Goal: Task Accomplishment & Management: Complete application form

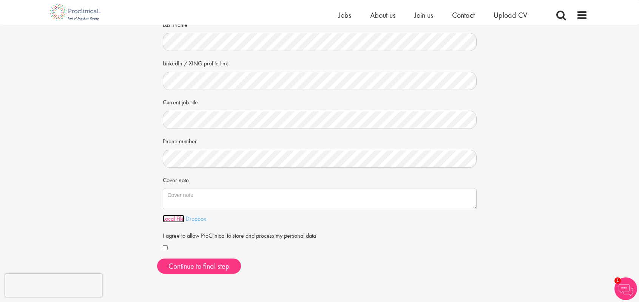
click at [169, 218] on link "Local File" at bounding box center [174, 218] width 22 height 8
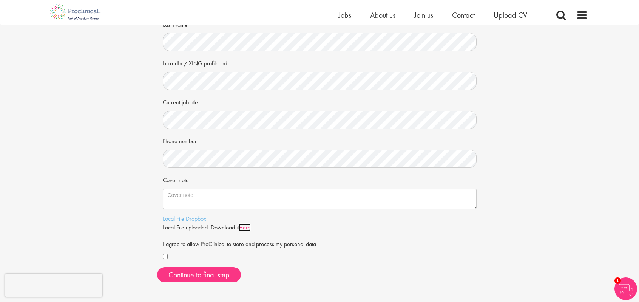
click at [248, 226] on link "Here" at bounding box center [245, 227] width 12 height 8
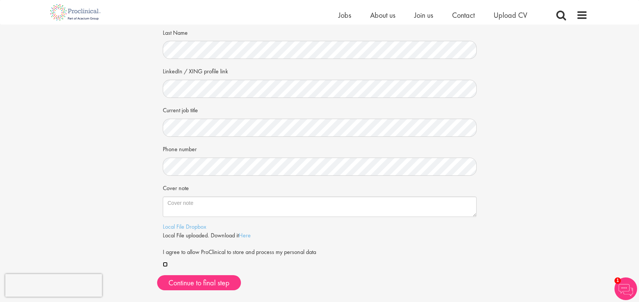
scroll to position [121, 0]
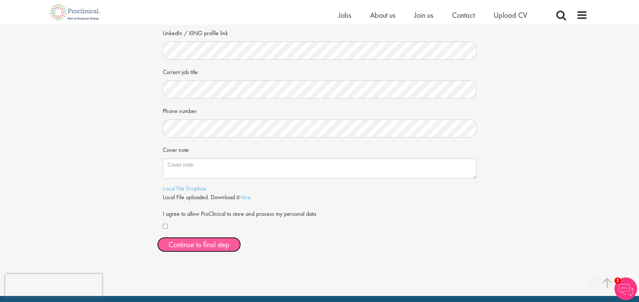
click at [207, 243] on button "Continue to final step" at bounding box center [199, 244] width 84 height 15
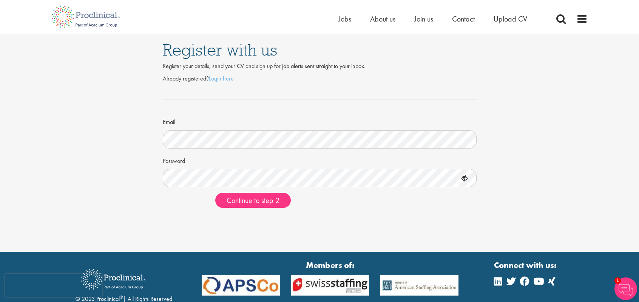
click at [274, 89] on div at bounding box center [320, 99] width 314 height 25
click at [223, 80] on link "Login here" at bounding box center [221, 78] width 25 height 8
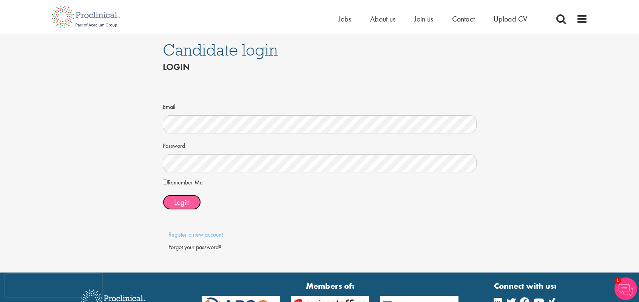
click at [171, 195] on button "Login" at bounding box center [182, 201] width 38 height 15
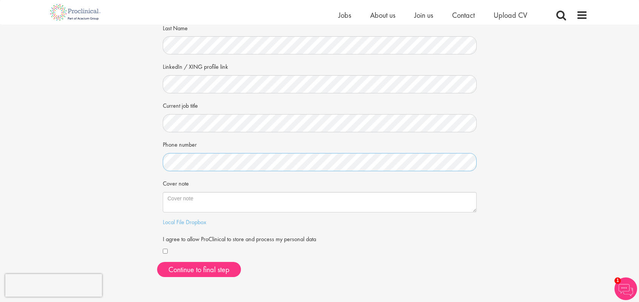
scroll to position [88, 0]
click at [170, 222] on link "Local File" at bounding box center [174, 221] width 22 height 8
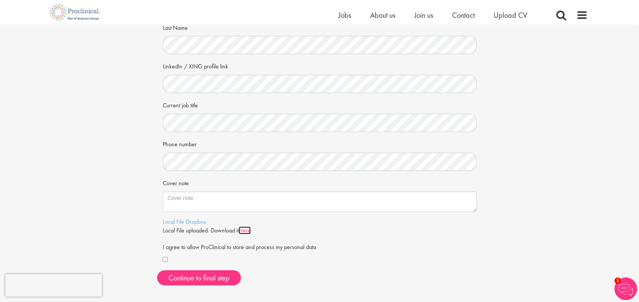
click at [247, 231] on link "Here" at bounding box center [245, 230] width 12 height 8
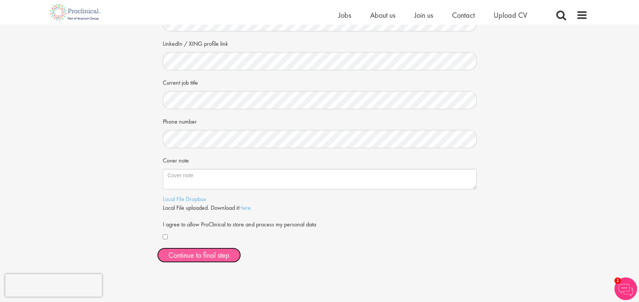
click at [184, 250] on button "Continue to final step" at bounding box center [199, 254] width 84 height 15
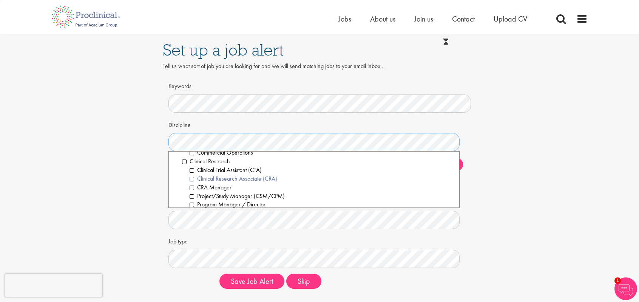
scroll to position [170, 0]
click at [192, 179] on li "Clinical Research Associate (CRA)" at bounding box center [322, 179] width 264 height 9
click at [192, 178] on li "Clinical Scientist" at bounding box center [322, 177] width 264 height 9
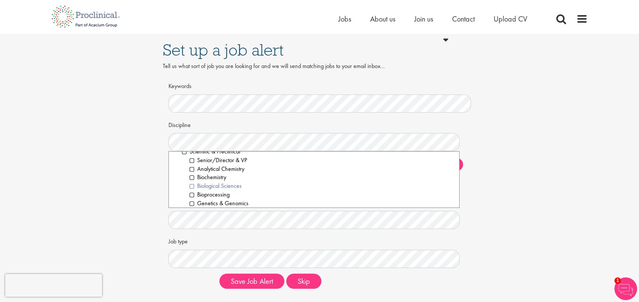
click at [193, 186] on li "Biological Sciences" at bounding box center [322, 186] width 264 height 9
click at [191, 177] on li "Biochemistry" at bounding box center [322, 177] width 264 height 9
click at [193, 189] on li "Genetics & Genomics" at bounding box center [322, 189] width 264 height 9
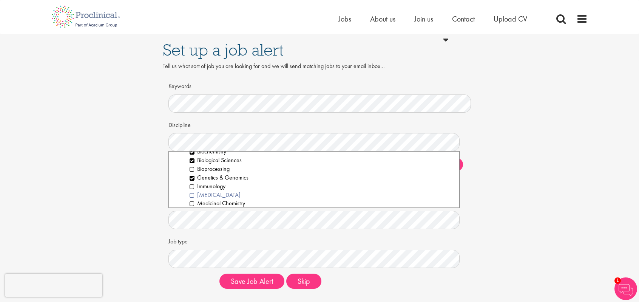
click at [191, 196] on li "[MEDICAL_DATA]" at bounding box center [322, 195] width 264 height 9
click at [191, 181] on li "Molecular Biology" at bounding box center [322, 181] width 264 height 9
click at [191, 177] on li "Pharmacology" at bounding box center [322, 177] width 264 height 9
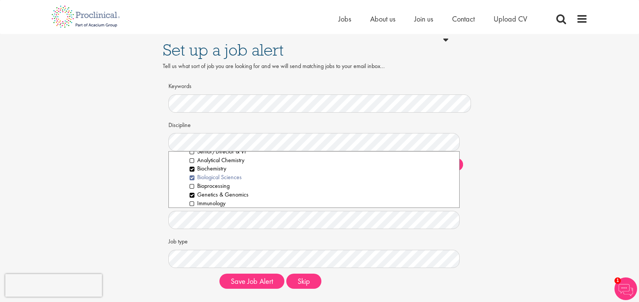
scroll to position [986, 0]
click at [195, 182] on li "Bioprocessing" at bounding box center [322, 182] width 264 height 9
click at [191, 192] on li "Immunology" at bounding box center [322, 192] width 264 height 9
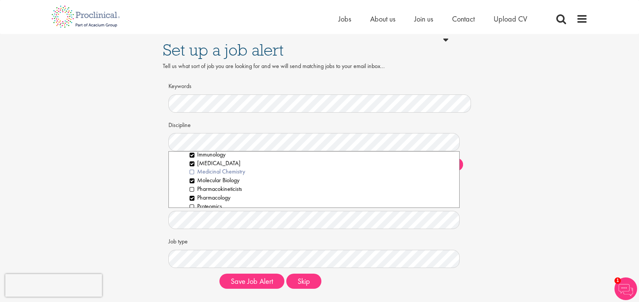
click at [193, 171] on li "Medicinal Chemistry" at bounding box center [322, 171] width 264 height 9
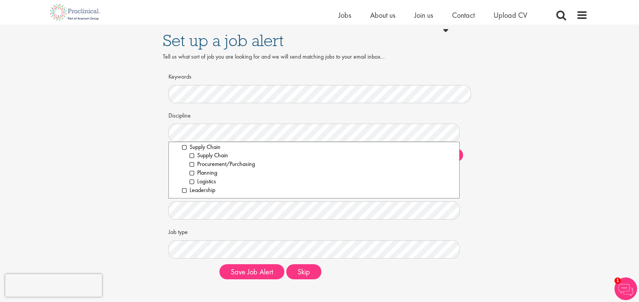
scroll to position [38, 0]
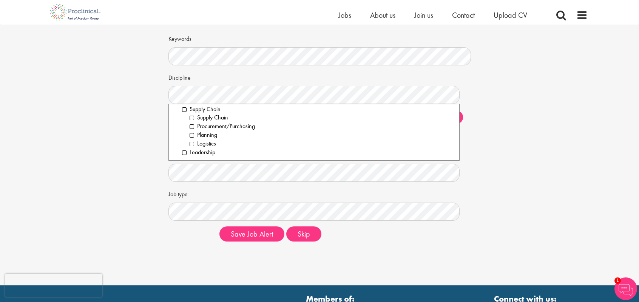
click at [506, 114] on div "Set up a job alert Tell us what sort of job you are looking for and we will sen…" at bounding box center [319, 117] width 650 height 260
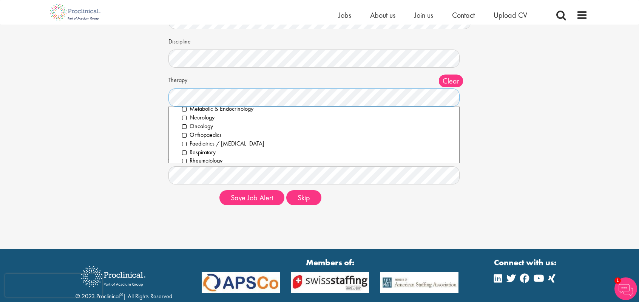
scroll to position [0, 0]
click at [493, 127] on div "Set up a job alert Tell us what sort of job you are looking for and we will sen…" at bounding box center [319, 81] width 650 height 260
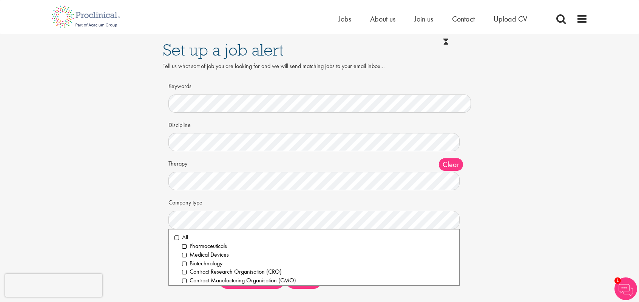
click at [527, 143] on div "Set up a job alert Tell us what sort of job you are looking for and we will sen…" at bounding box center [319, 164] width 650 height 260
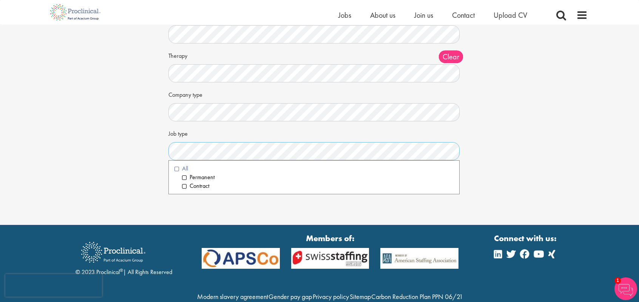
scroll to position [99, 0]
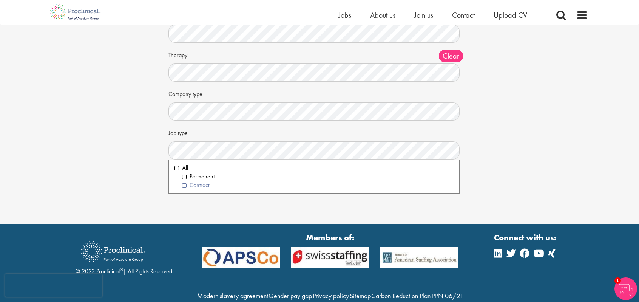
click at [183, 188] on li "Contract" at bounding box center [317, 185] width 271 height 9
click at [184, 178] on li "Permanent" at bounding box center [317, 176] width 271 height 9
click at [533, 116] on div "Set up a job alert Tell us what sort of job you are looking for and we will sen…" at bounding box center [319, 56] width 650 height 260
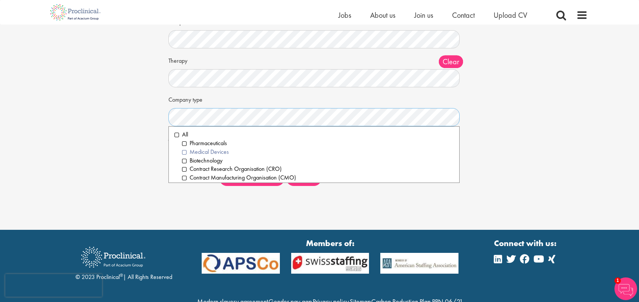
scroll to position [94, 0]
click at [176, 135] on li "All" at bounding box center [313, 134] width 279 height 9
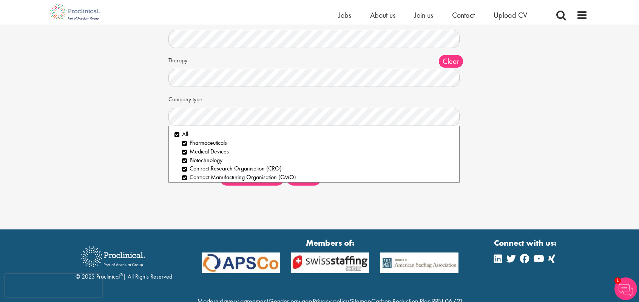
click at [533, 145] on div "Set up a job alert Tell us what sort of job you are looking for and we will sen…" at bounding box center [319, 61] width 650 height 260
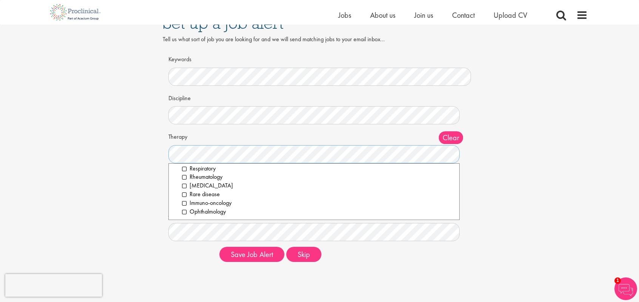
scroll to position [30, 0]
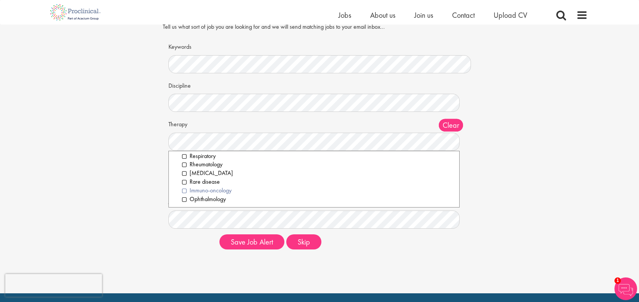
click at [186, 190] on li "Immuno-oncology" at bounding box center [317, 190] width 271 height 9
click at [185, 181] on li "Rare disease" at bounding box center [317, 181] width 271 height 9
click at [185, 173] on li "Gene therapy" at bounding box center [317, 173] width 271 height 9
click at [182, 184] on li "Cardiovascular" at bounding box center [317, 185] width 271 height 9
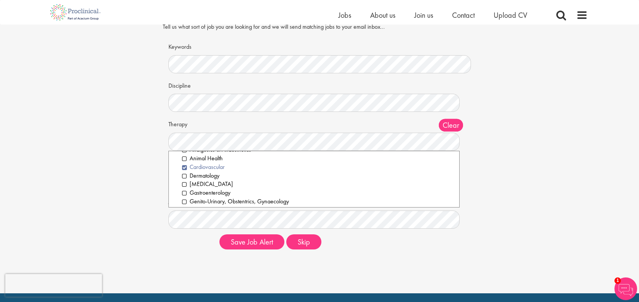
scroll to position [27, 0]
click at [183, 183] on li "Gastroenterology" at bounding box center [317, 183] width 271 height 9
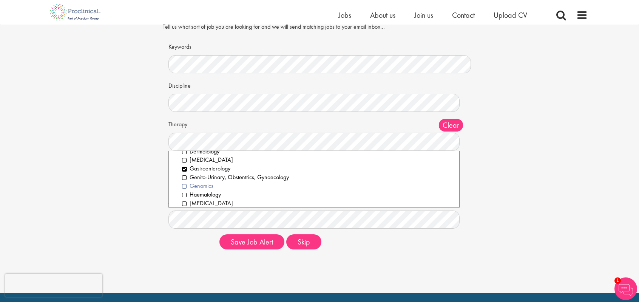
click at [185, 184] on li "Genomics" at bounding box center [317, 186] width 271 height 9
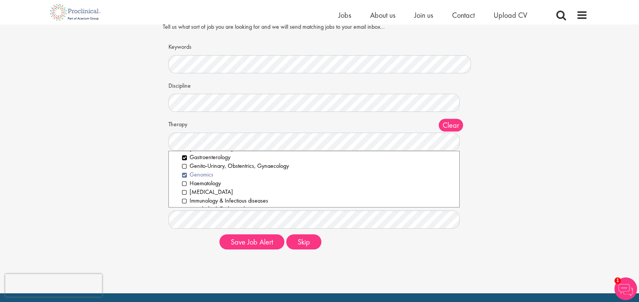
scroll to position [61, 0]
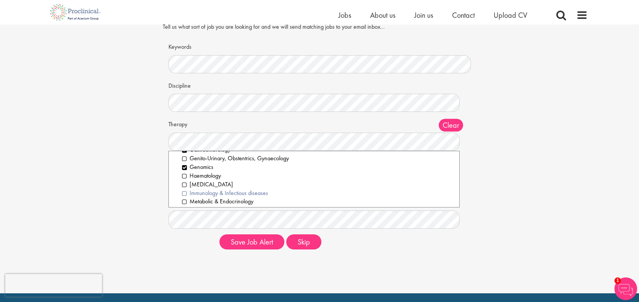
click at [186, 191] on li "Immunology & Infectious diseases" at bounding box center [317, 193] width 271 height 9
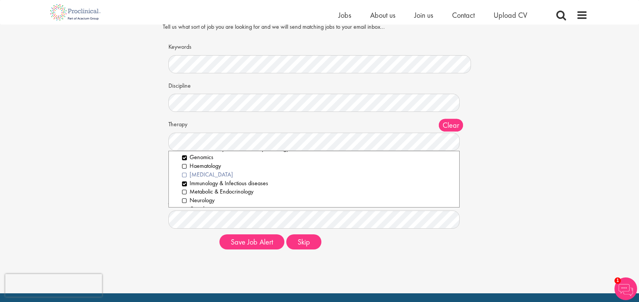
scroll to position [71, 0]
click at [186, 190] on li "Metabolic & Endocrinology" at bounding box center [317, 191] width 271 height 9
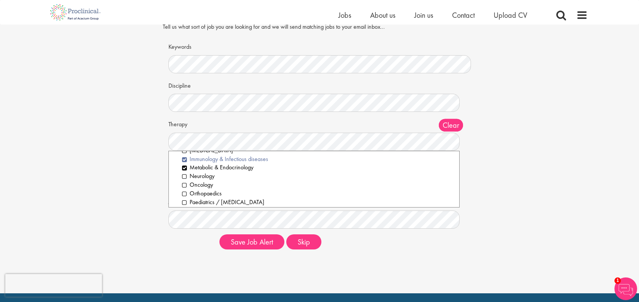
scroll to position [96, 0]
click at [184, 176] on li "Neurology" at bounding box center [317, 175] width 271 height 9
click at [185, 184] on li "Oncology" at bounding box center [317, 184] width 271 height 9
click at [183, 184] on li "Respiratory" at bounding box center [317, 184] width 271 height 9
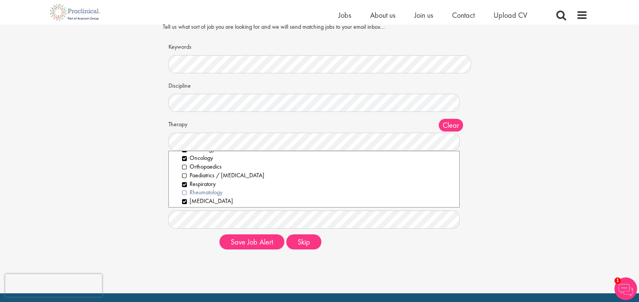
click at [184, 193] on li "Rheumatology" at bounding box center [317, 192] width 271 height 9
click at [535, 180] on div "Set up a job alert Tell us what sort of job you are looking for and we will sen…" at bounding box center [319, 125] width 650 height 260
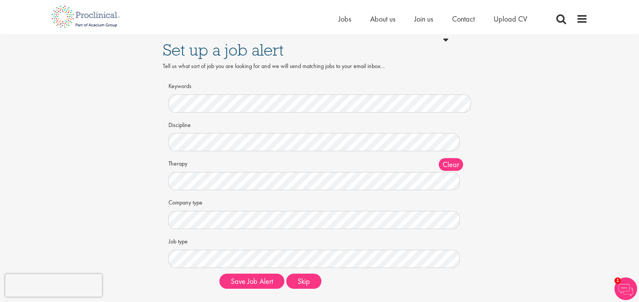
click at [564, 128] on div "Set up a job alert Tell us what sort of job you are looking for and we will sen…" at bounding box center [319, 164] width 650 height 260
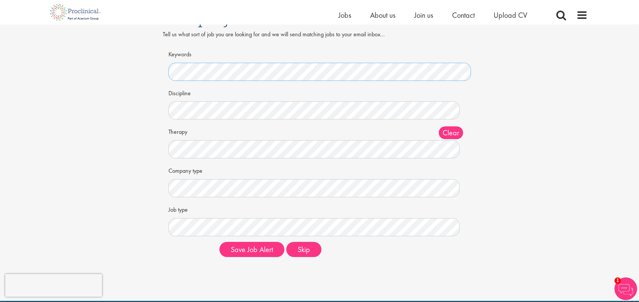
scroll to position [0, 9]
click at [565, 130] on div "Set up a job alert Tell us what sort of job you are looking for and we will sen…" at bounding box center [319, 132] width 650 height 260
click at [248, 254] on button "Save Job Alert" at bounding box center [251, 249] width 65 height 15
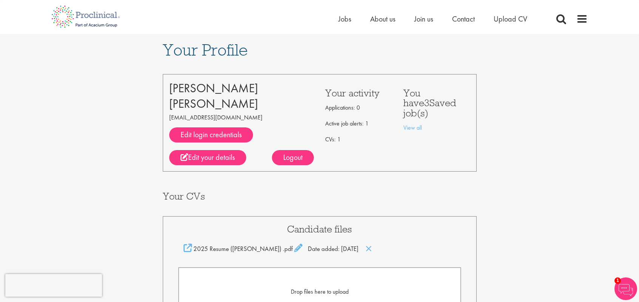
click at [580, 25] on div "Home Jobs About us Join us Contact Upload CV" at bounding box center [462, 20] width 249 height 15
click at [586, 17] on span at bounding box center [581, 18] width 11 height 11
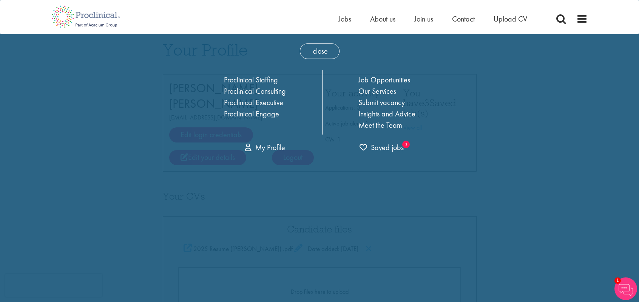
click at [610, 19] on div "Home Jobs About us Join us Contact Upload CV" at bounding box center [319, 14] width 639 height 28
click at [314, 48] on span "close" at bounding box center [320, 50] width 40 height 15
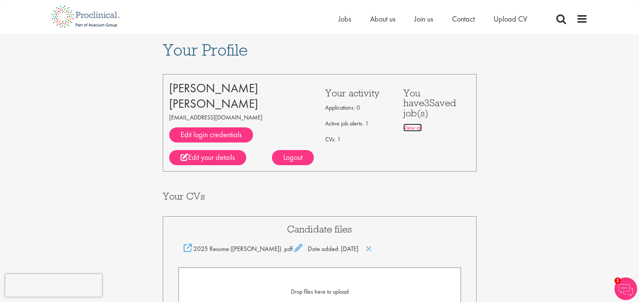
click at [416, 123] on link "View all" at bounding box center [412, 127] width 18 height 8
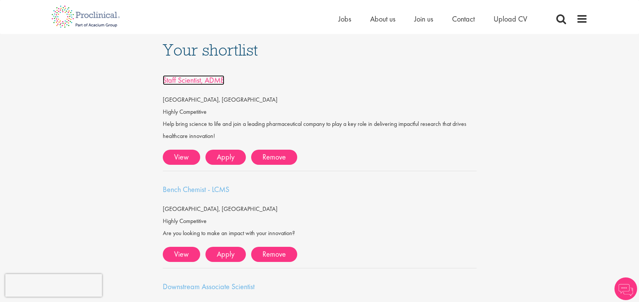
click at [205, 80] on span "Staff Scientist, ADME" at bounding box center [194, 80] width 62 height 10
click at [204, 187] on span "Bench Chemist - LCMS" at bounding box center [196, 189] width 66 height 10
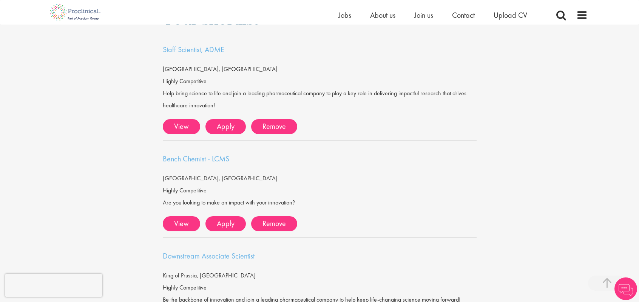
scroll to position [119, 0]
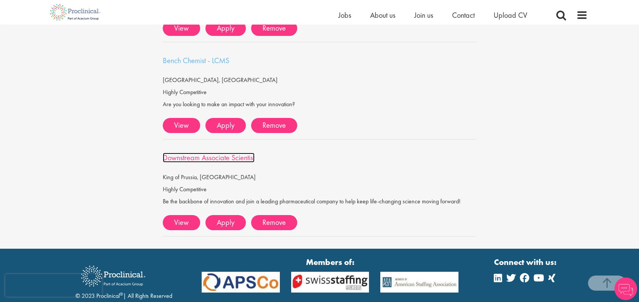
click at [239, 158] on span "Downstream Associate Scientist" at bounding box center [209, 158] width 92 height 10
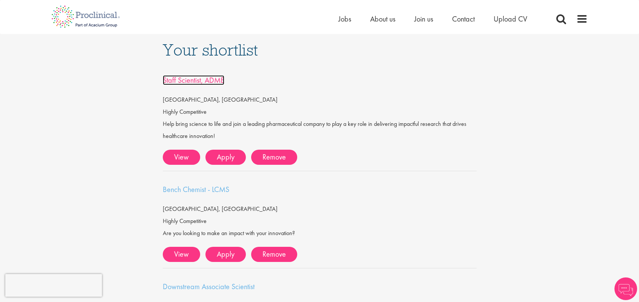
click at [199, 78] on span "Staff Scientist, ADME" at bounding box center [194, 80] width 62 height 10
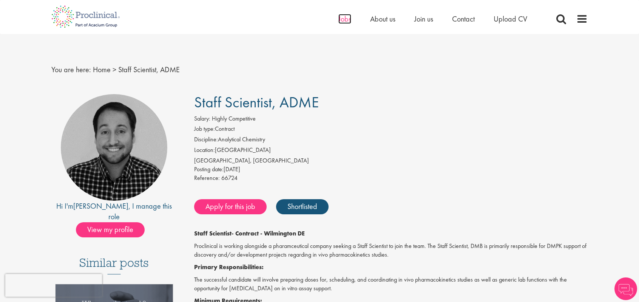
click at [345, 18] on span "Jobs" at bounding box center [344, 19] width 13 height 10
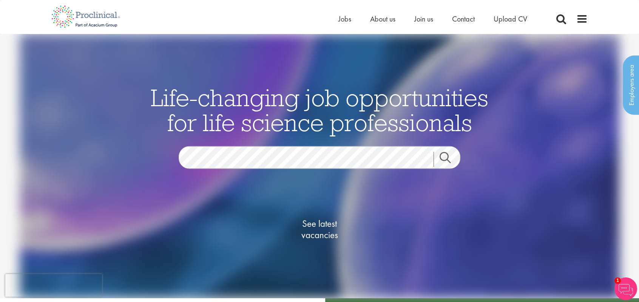
click at [440, 159] on link "Search" at bounding box center [449, 159] width 32 height 15
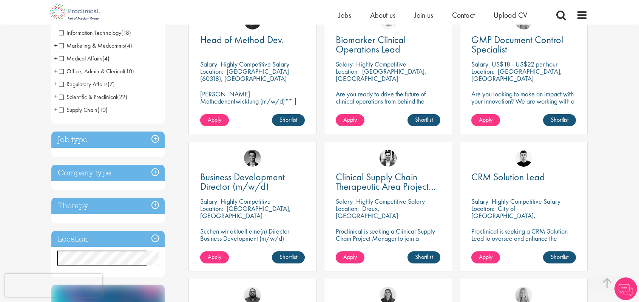
scroll to position [201, 0]
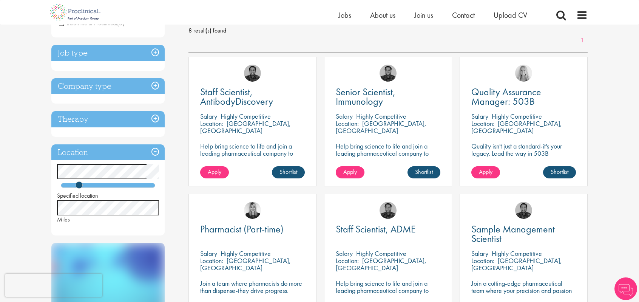
scroll to position [205, 0]
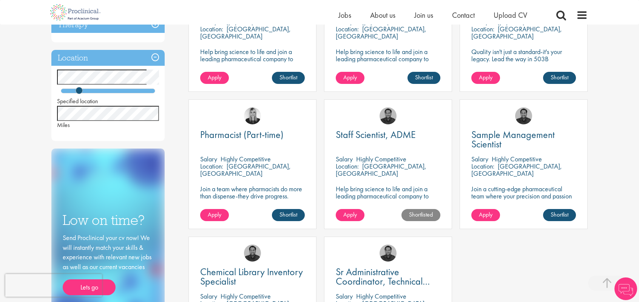
click at [0, 115] on div "You are here: Home > Job search Discipline Compliance / Quality Assurance (1) -…" at bounding box center [319, 216] width 639 height 843
click at [32, 133] on div "You are here: Home > Job search Discipline Compliance / Quality Assurance (1) -…" at bounding box center [319, 216] width 639 height 843
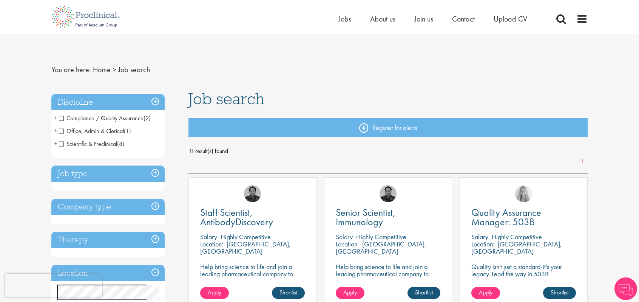
click at [91, 113] on li "Compliance / Quality Assurance (2) - + Senior/Director & VP (1) Good Manufactur…" at bounding box center [107, 118] width 113 height 13
click at [63, 143] on span "Scientific & Preclinical" at bounding box center [88, 144] width 58 height 8
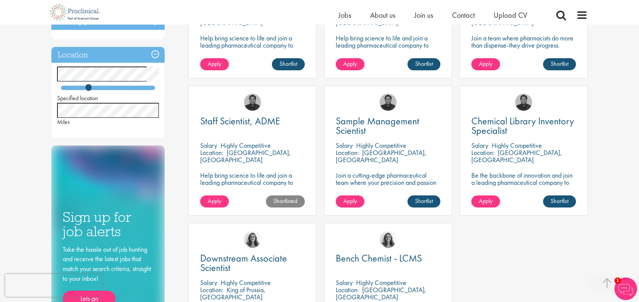
scroll to position [219, 0]
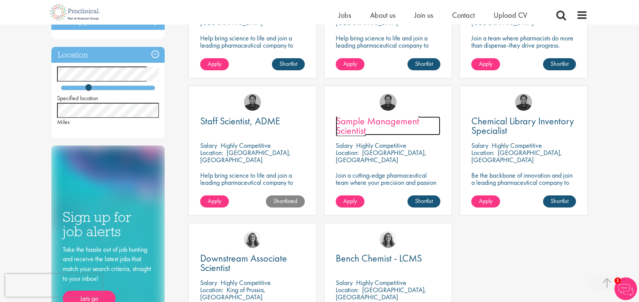
click at [359, 127] on span "Sample Management Scientist" at bounding box center [377, 125] width 83 height 22
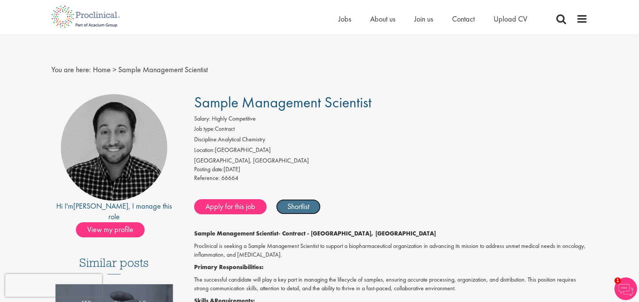
click at [285, 208] on link "Shortlist" at bounding box center [298, 206] width 45 height 15
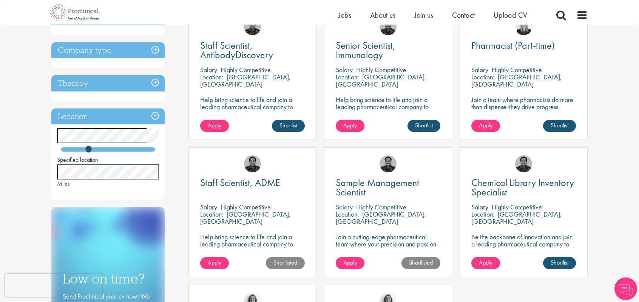
scroll to position [73, 0]
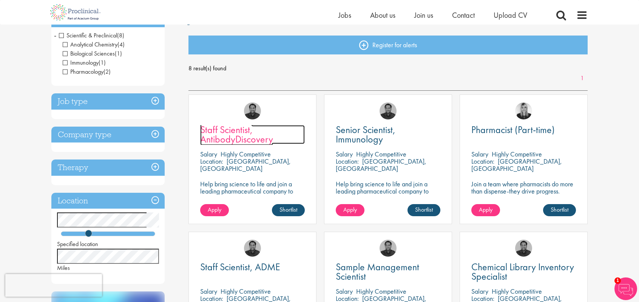
click at [234, 137] on span "Staff Scientist, AntibodyDiscovery" at bounding box center [236, 134] width 73 height 22
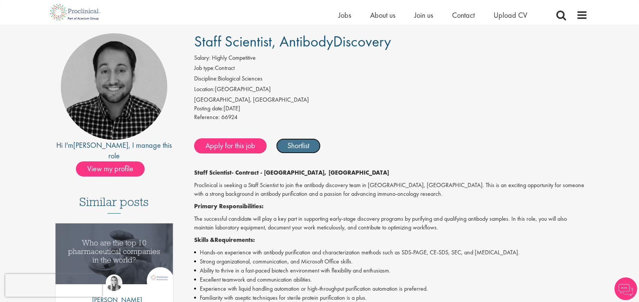
click at [299, 143] on link "Shortlist" at bounding box center [298, 145] width 45 height 15
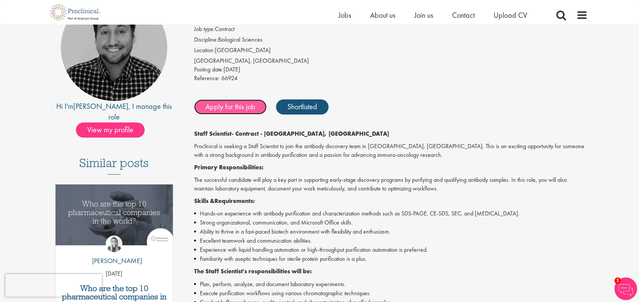
click at [234, 105] on link "Apply for this job" at bounding box center [230, 106] width 72 height 15
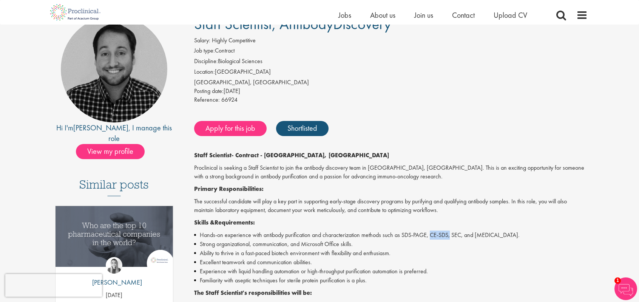
drag, startPoint x: 431, startPoint y: 235, endPoint x: 451, endPoint y: 235, distance: 20.0
click at [451, 235] on li "Hands-on experience with antibody purification and characterization methods suc…" at bounding box center [391, 234] width 394 height 9
click at [457, 237] on li "Hands-on experience with antibody purification and characterization methods suc…" at bounding box center [391, 234] width 394 height 9
